Goal: Navigation & Orientation: Understand site structure

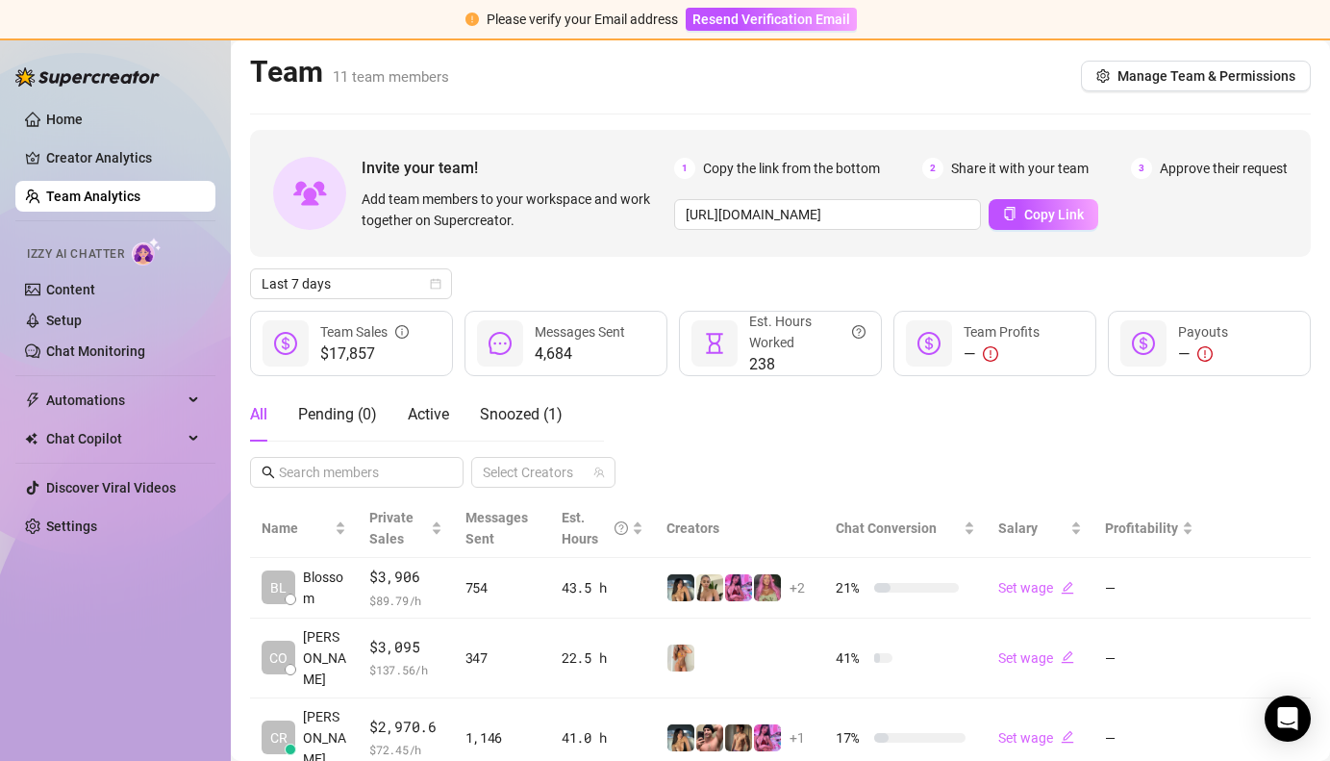
scroll to position [530, 0]
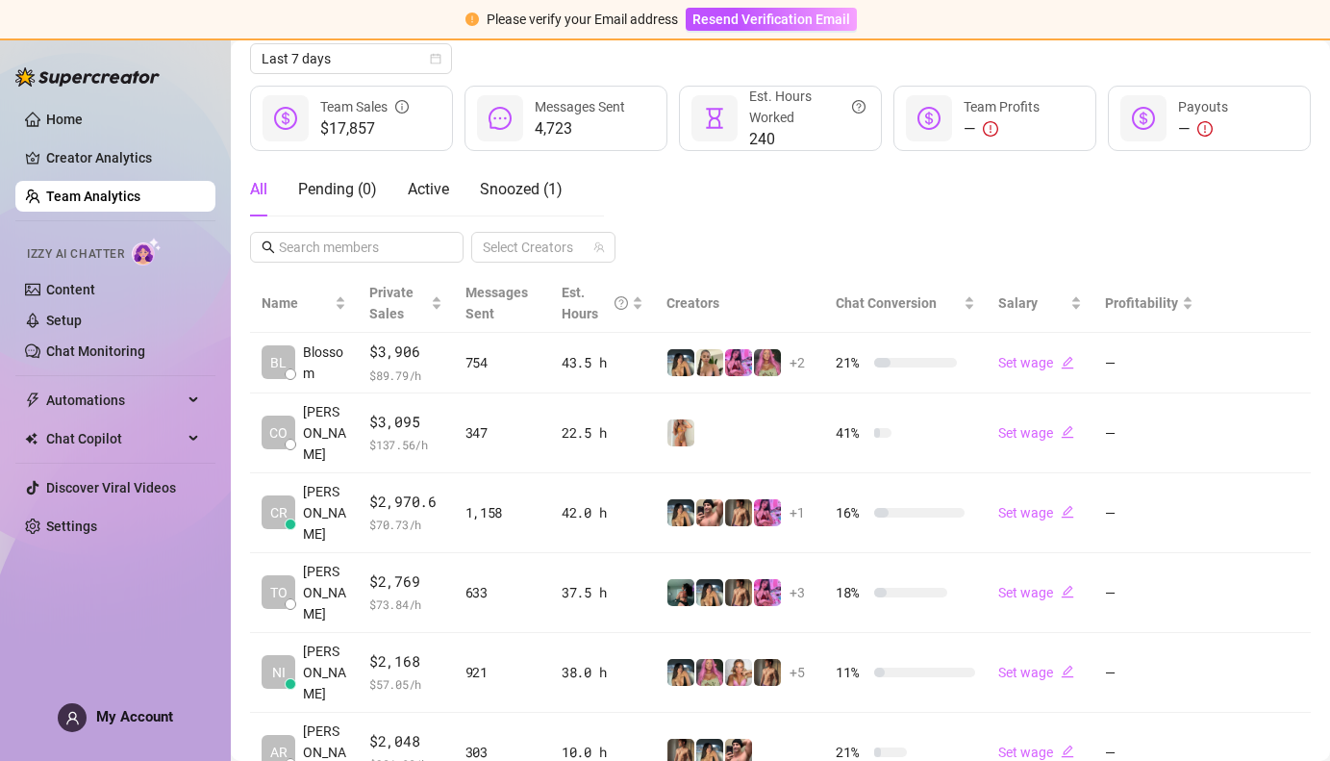
scroll to position [530, 0]
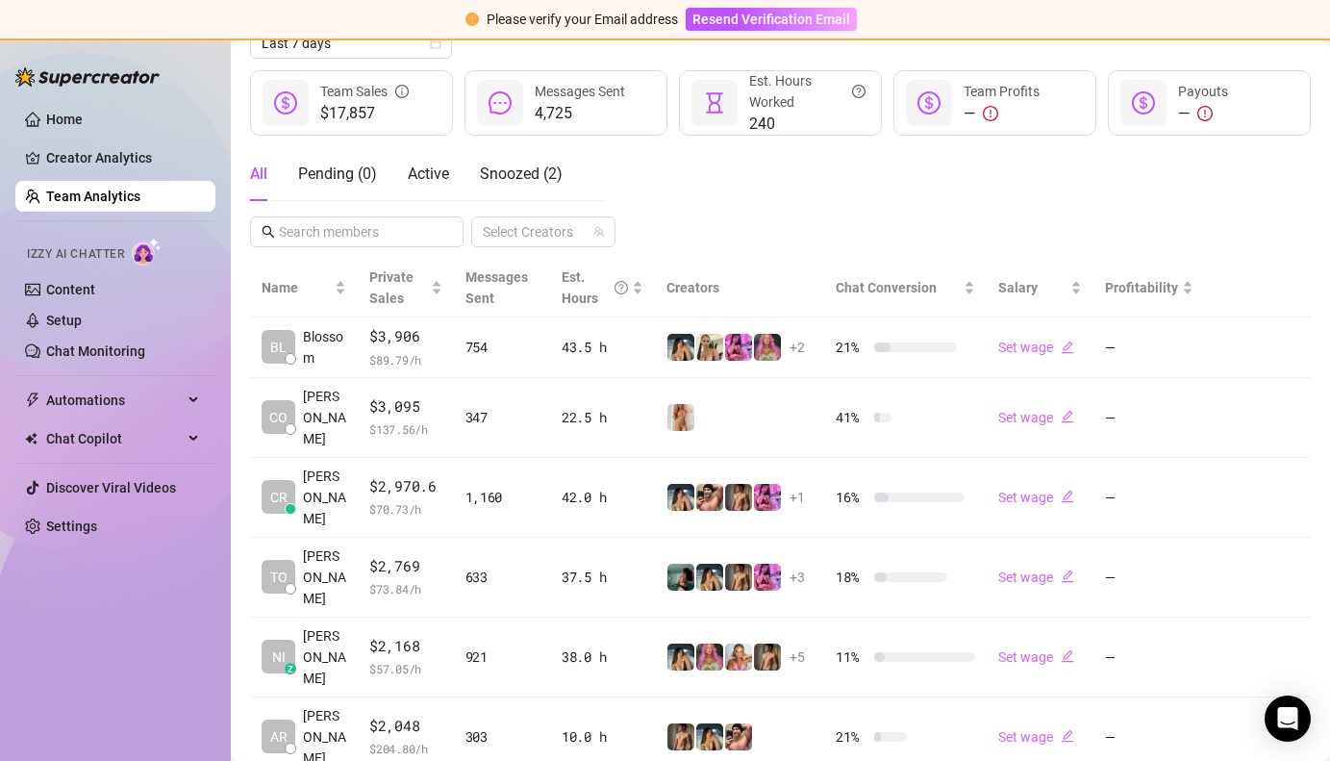
scroll to position [304, 0]
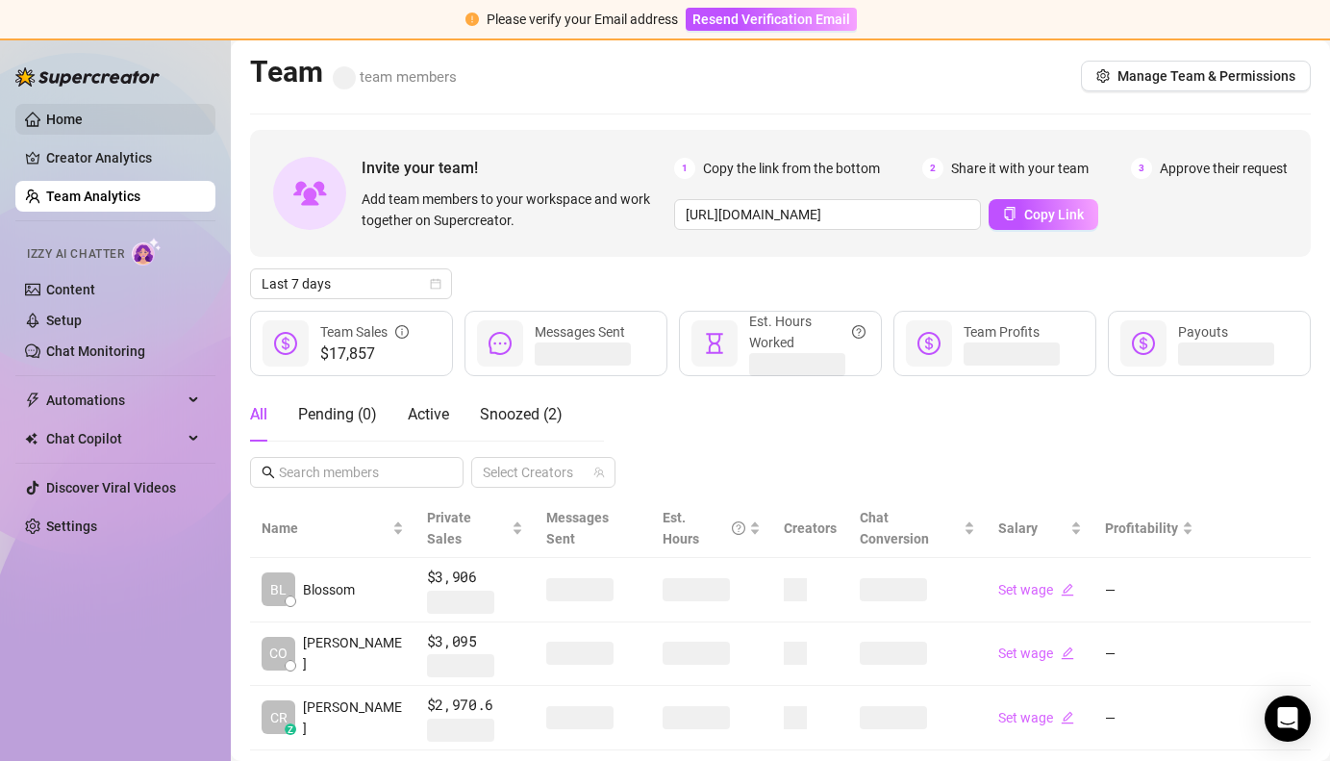
click at [83, 124] on link "Home" at bounding box center [64, 119] width 37 height 15
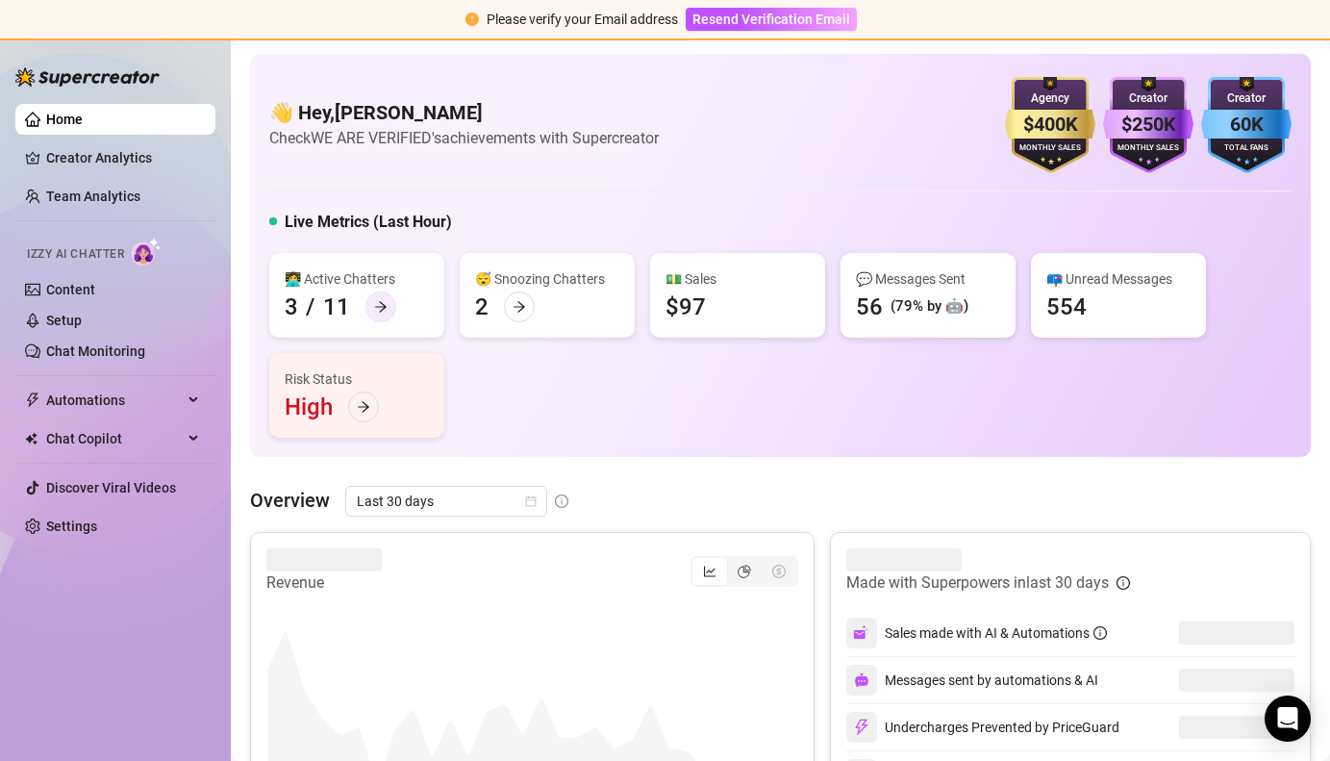
click at [376, 310] on icon "arrow-right" at bounding box center [380, 306] width 13 height 13
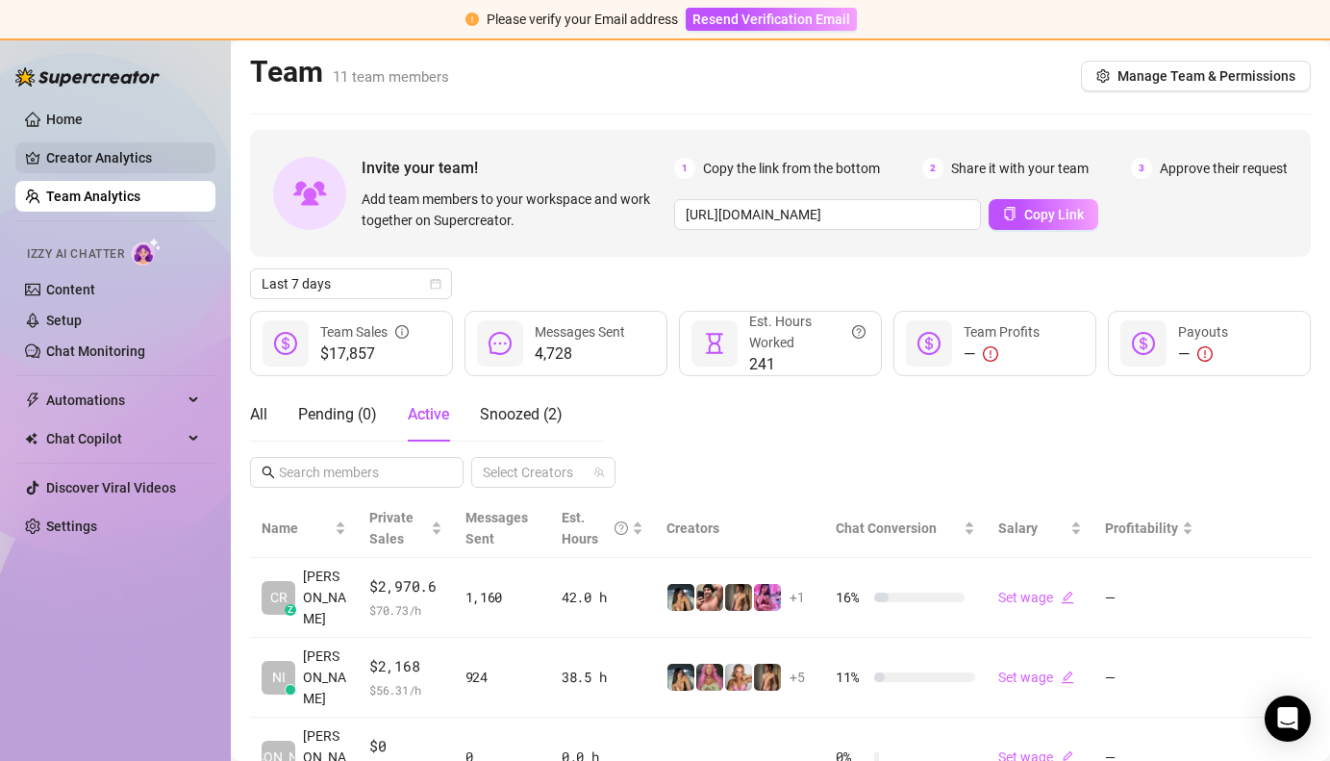
click at [130, 154] on link "Creator Analytics" at bounding box center [123, 157] width 154 height 31
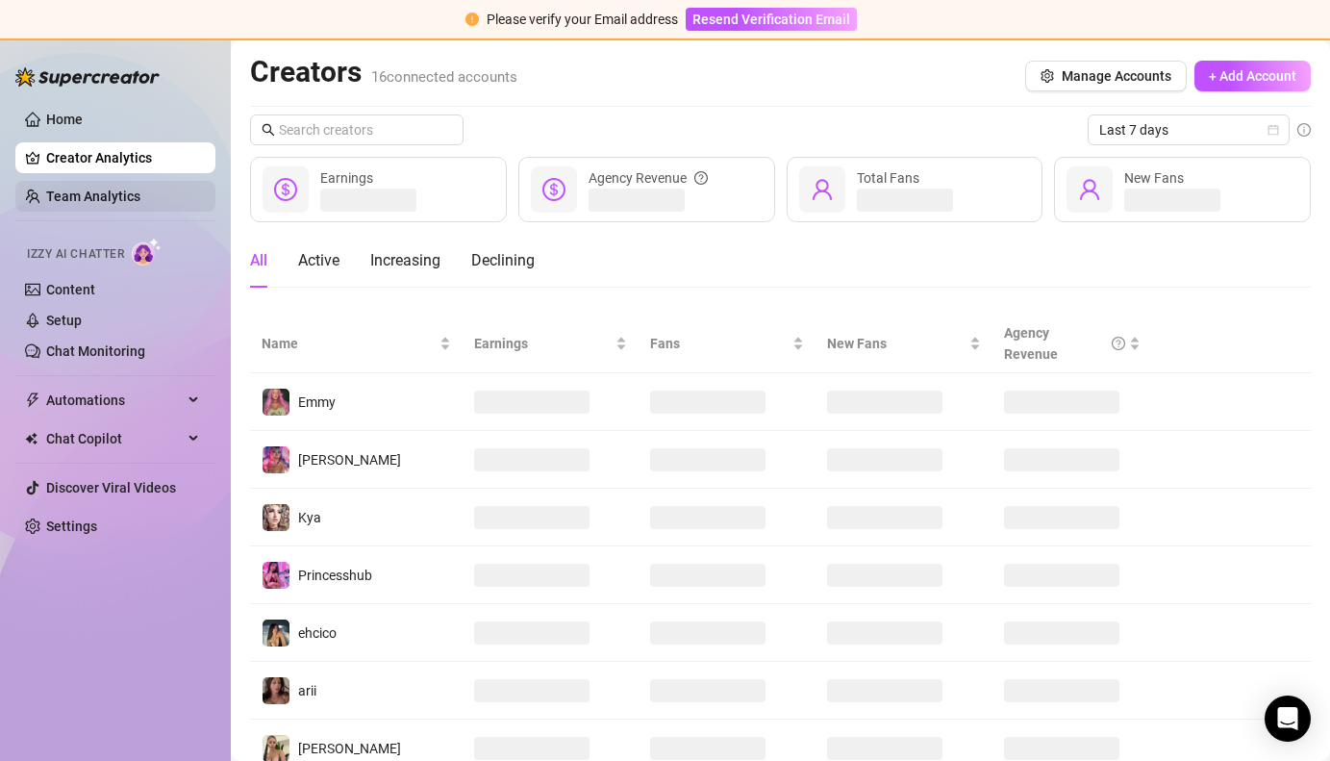
click at [125, 192] on link "Team Analytics" at bounding box center [93, 195] width 94 height 15
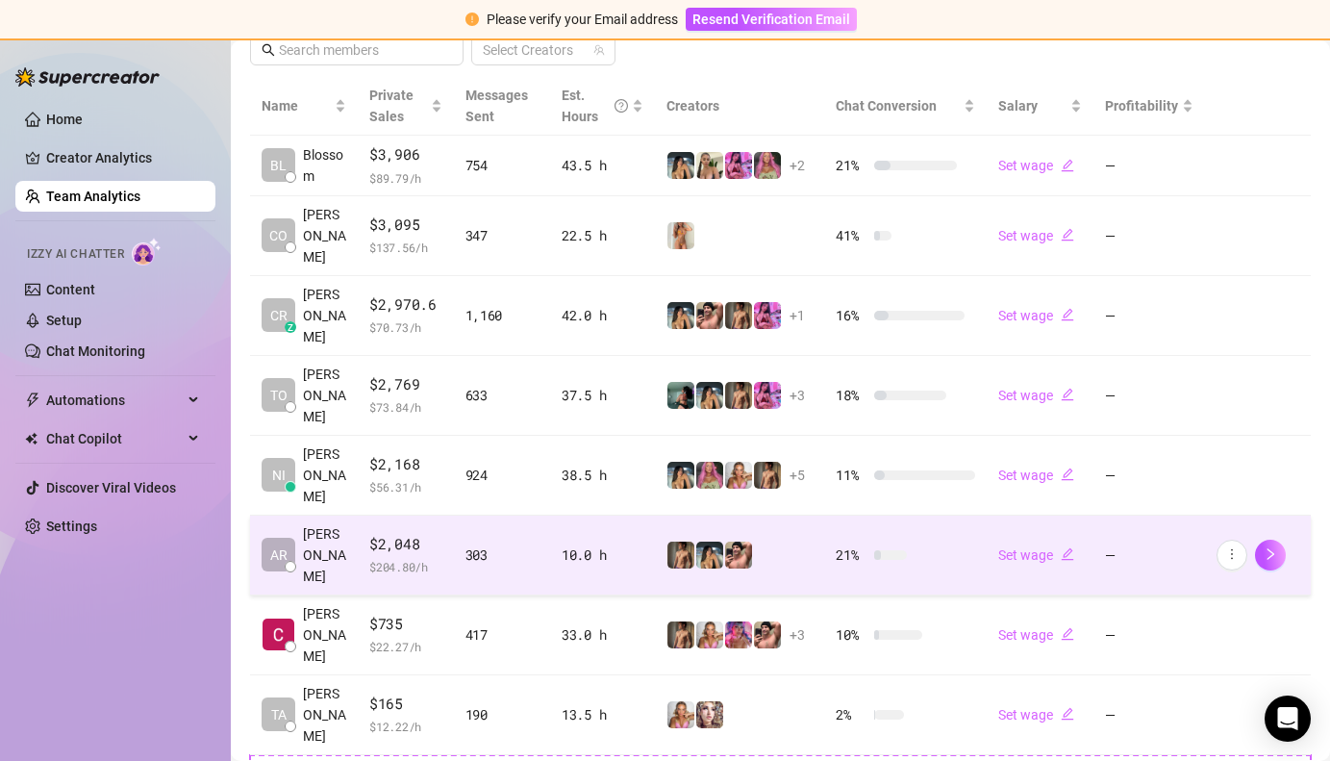
scroll to position [428, 0]
